Goal: Obtain resource: Obtain resource

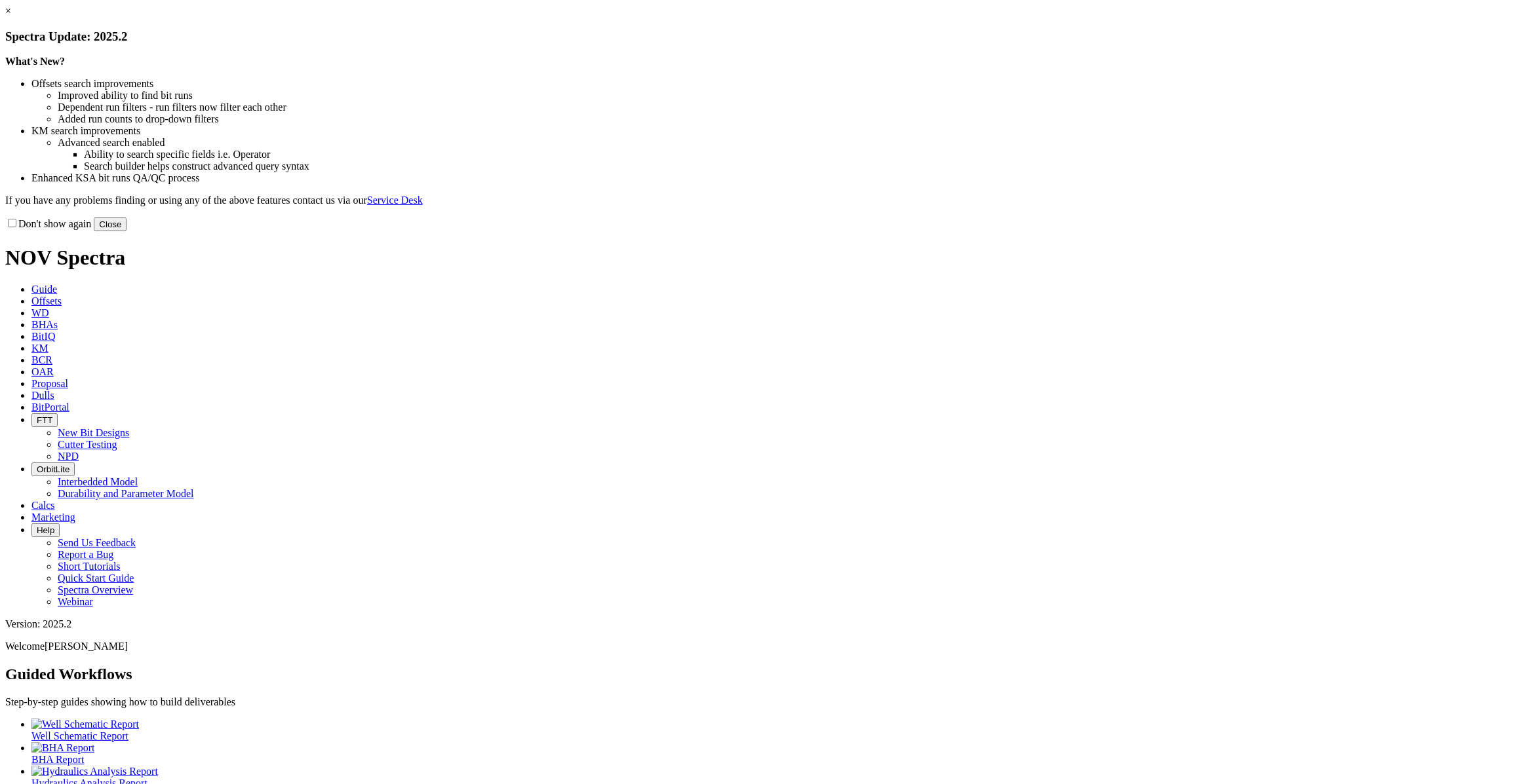
click at [127, 231] on button "Close" at bounding box center [110, 224] width 33 height 14
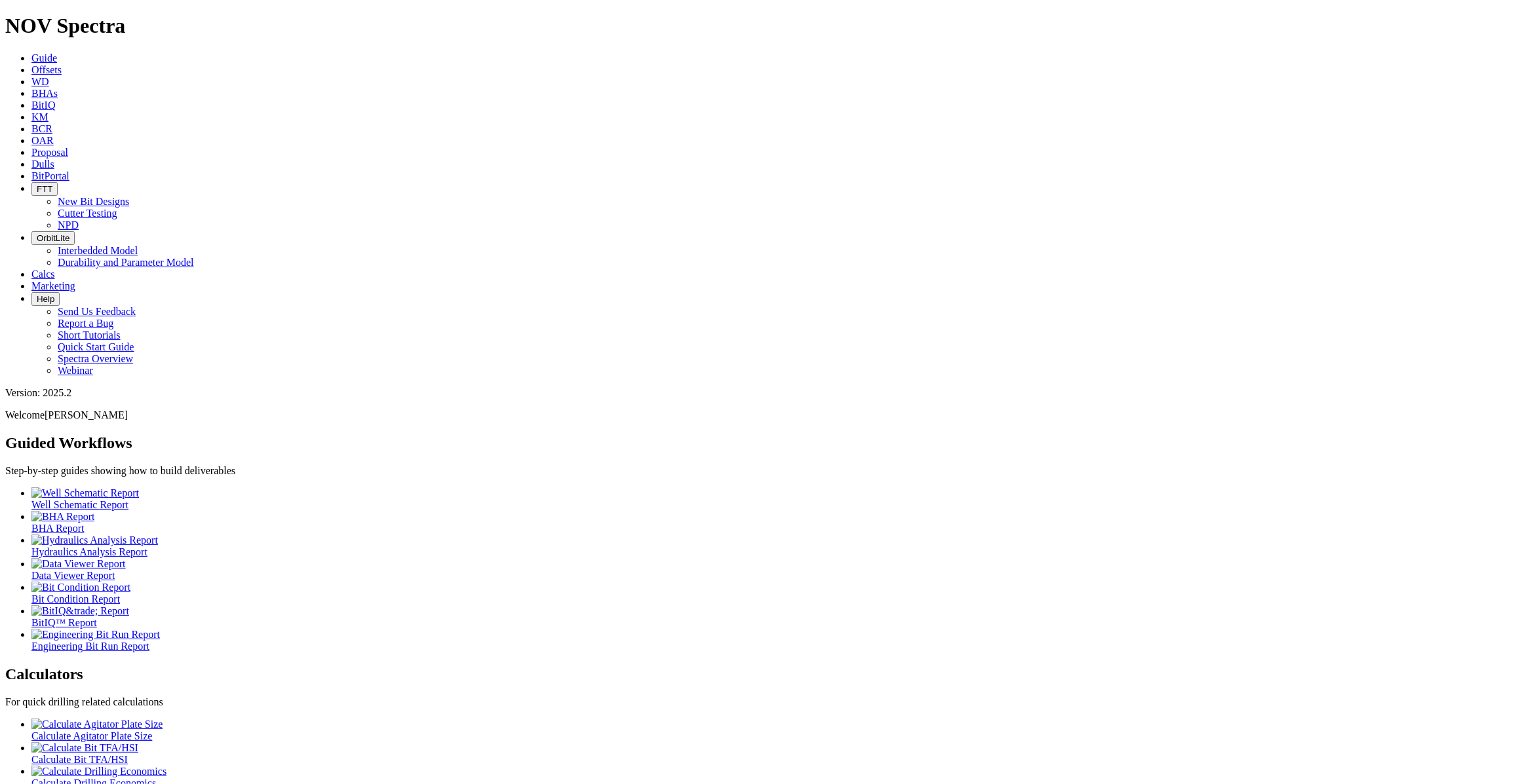
click at [62, 64] on span "Offsets" at bounding box center [46, 69] width 30 height 11
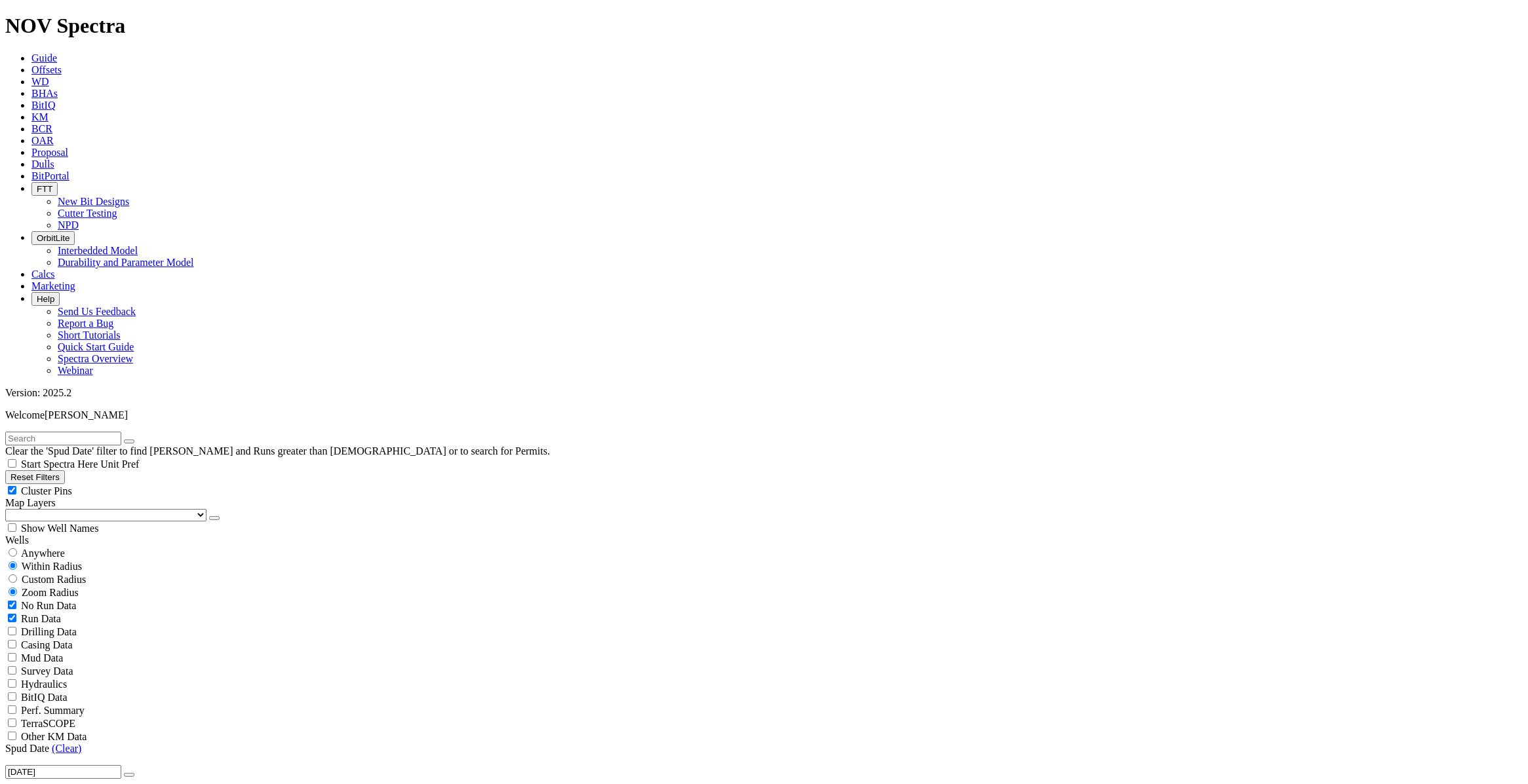
scroll to position [38391, 0]
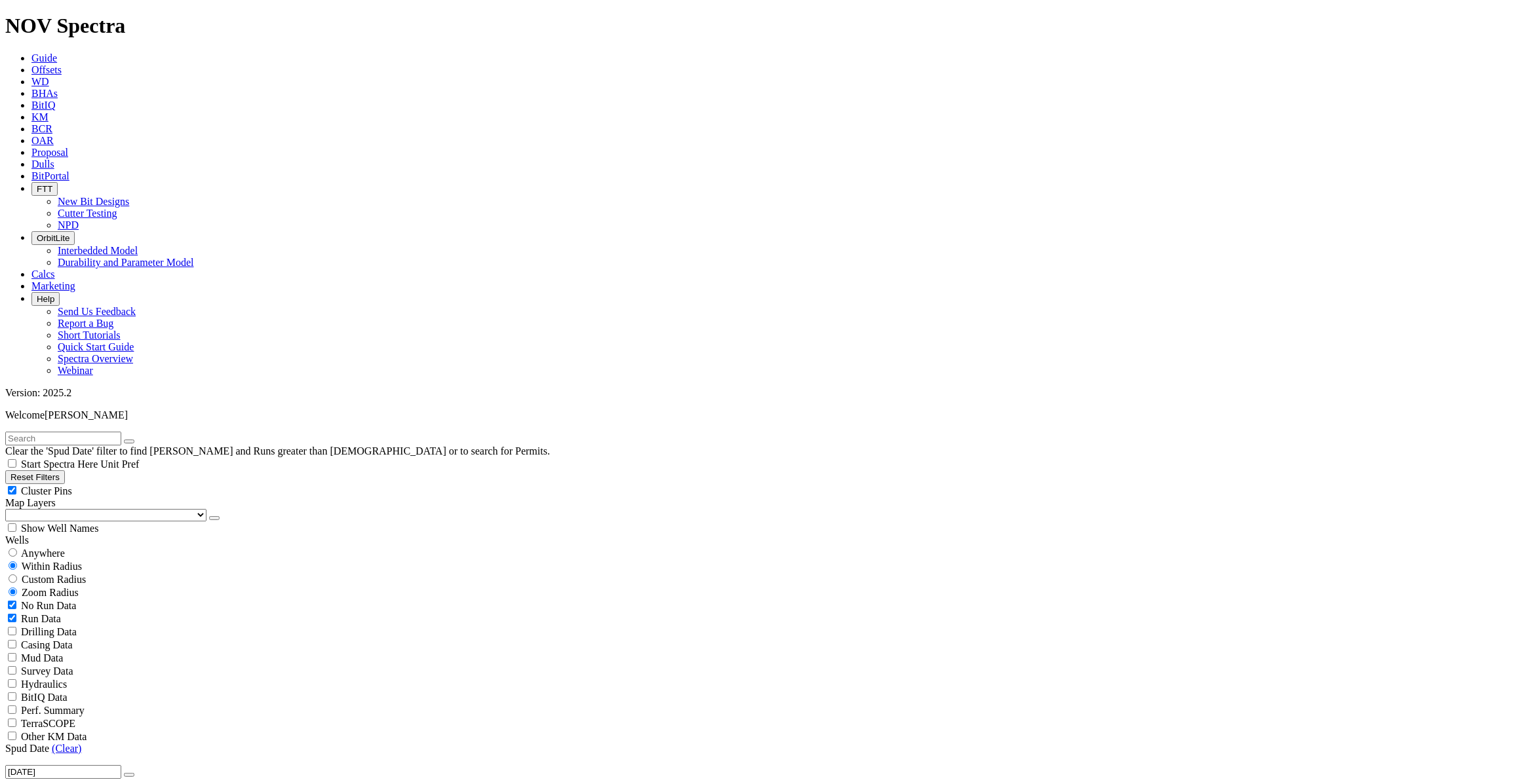
scroll to position [19722, 0]
click at [129, 775] on icon "button" at bounding box center [129, 775] width 0 height 0
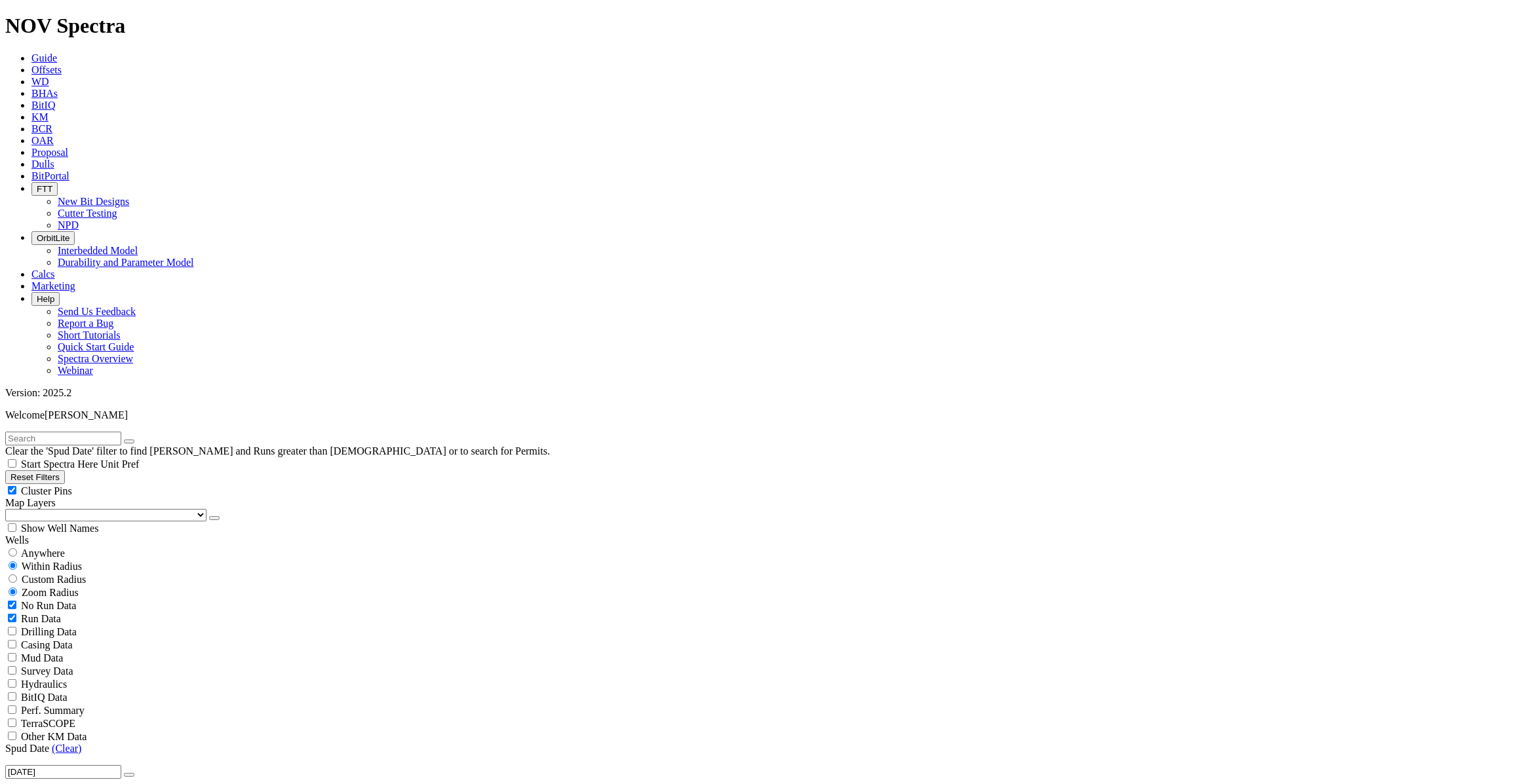
type input "[DATE]"
select select "12.25"
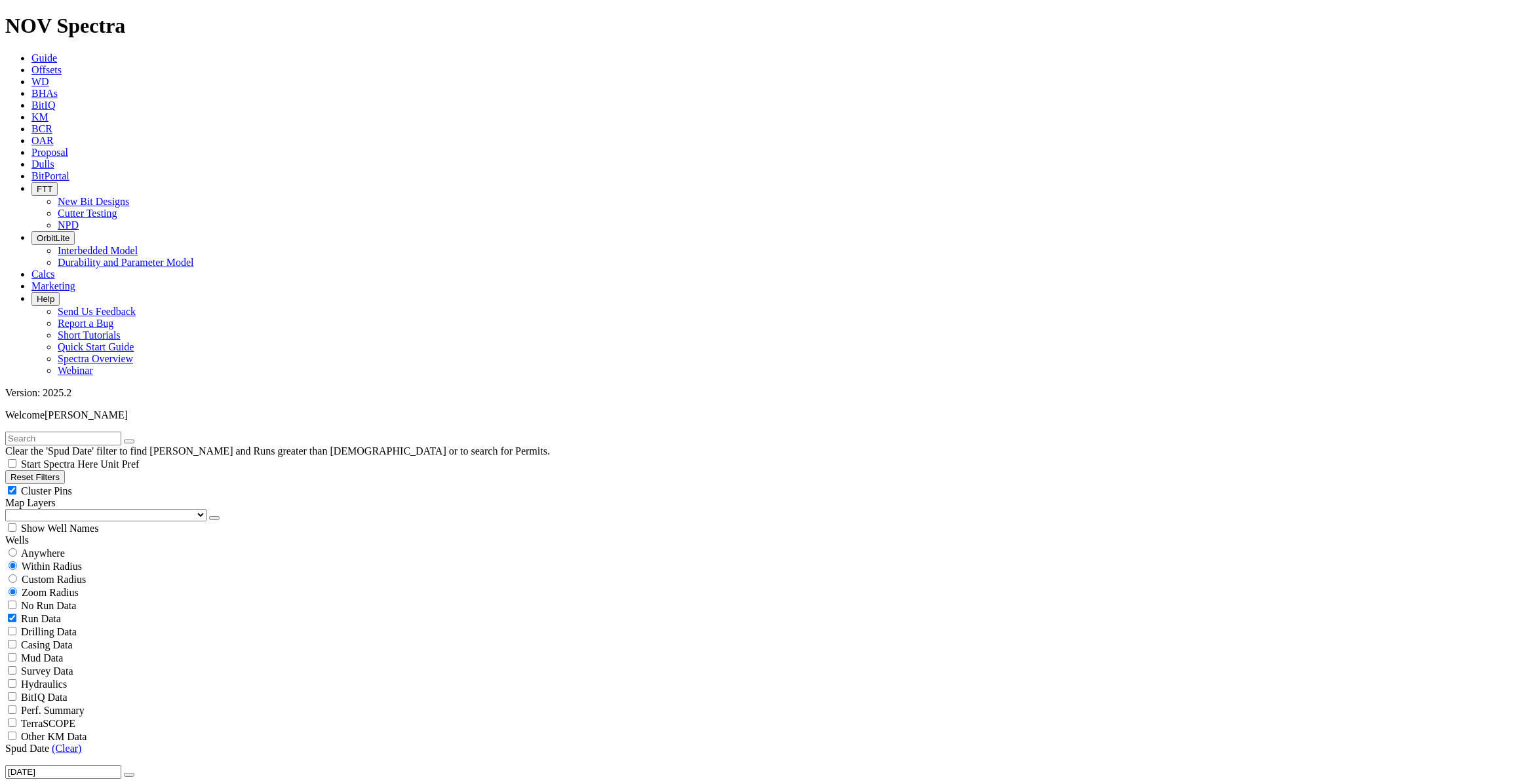
checkbox input "false"
select select "? number:12.25 ?"
click at [124, 773] on button "button" at bounding box center [129, 774] width 10 height 4
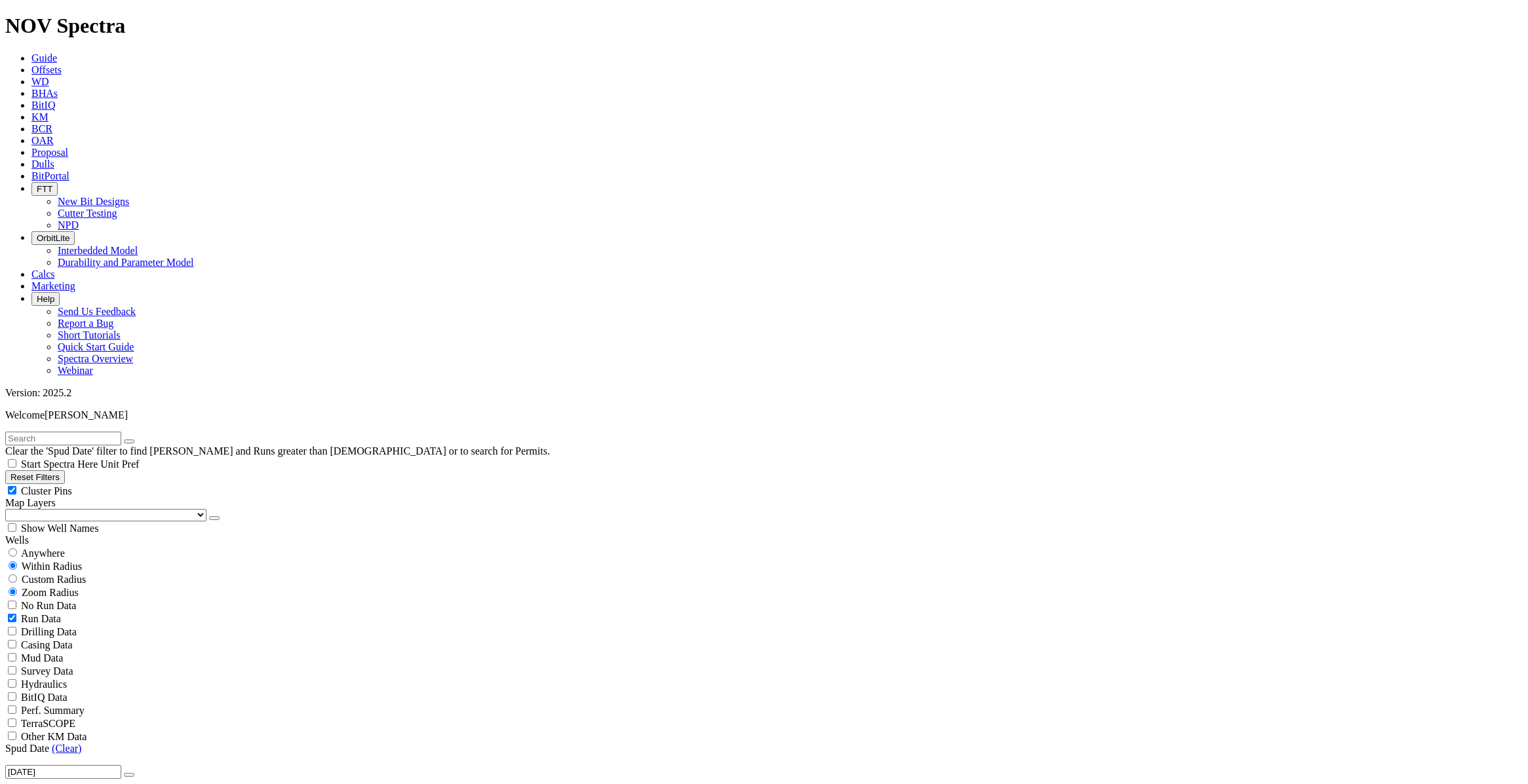
type input "[DATE]"
click at [72, 485] on span "Cluster Pins" at bounding box center [46, 490] width 51 height 11
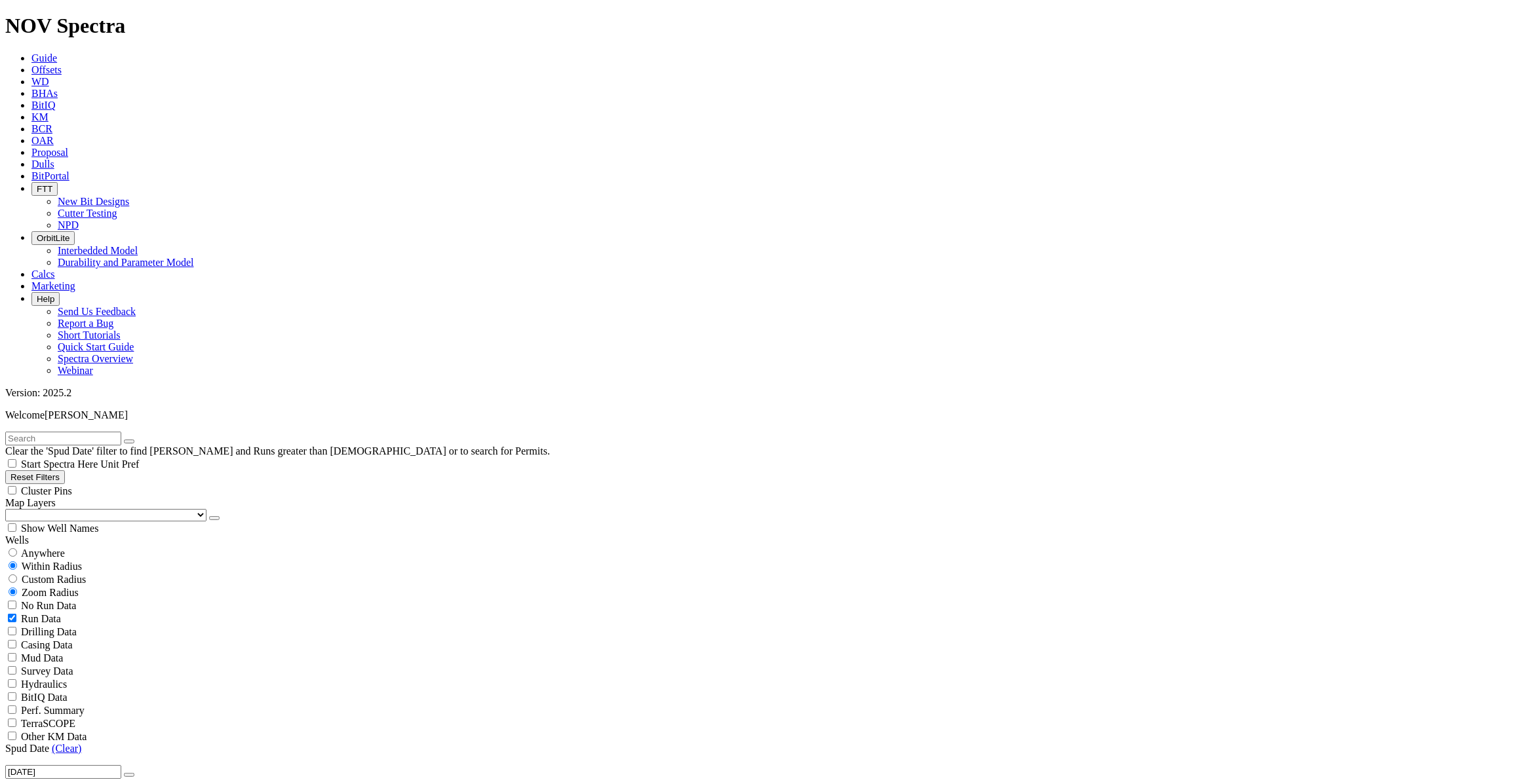
checkbox input "false"
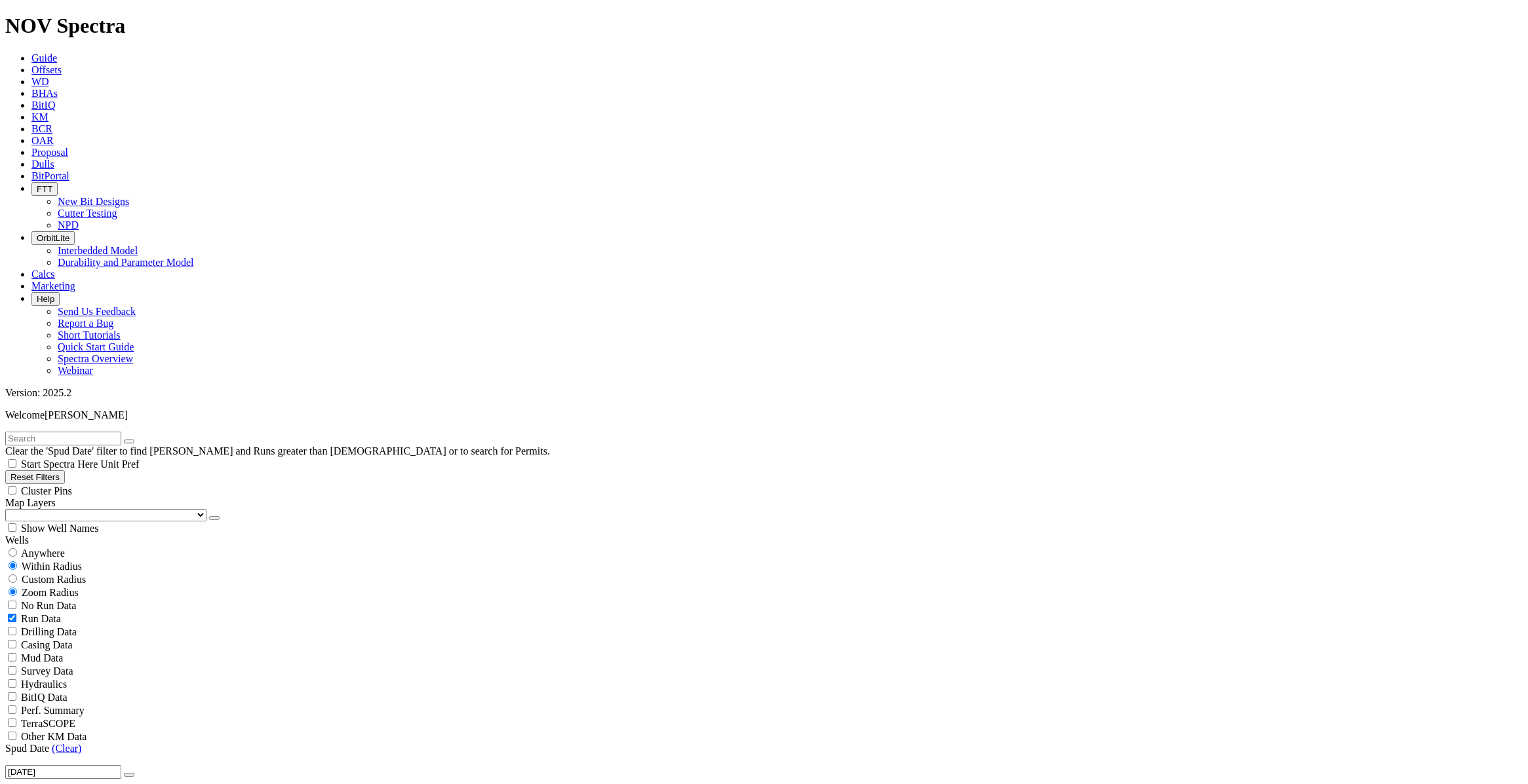
scroll to position [104869, 0]
